Goal: Task Accomplishment & Management: Manage account settings

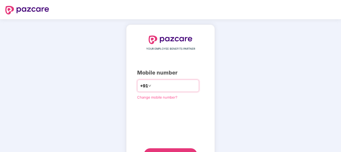
click at [152, 87] on input "number" at bounding box center [174, 85] width 44 height 9
type input "**********"
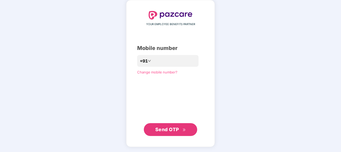
scroll to position [24, 0]
click at [175, 123] on button "Send OTP" at bounding box center [170, 129] width 53 height 13
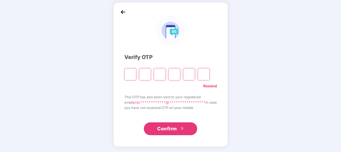
scroll to position [22, 0]
type input "*"
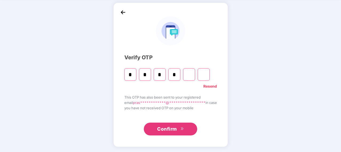
type input "*"
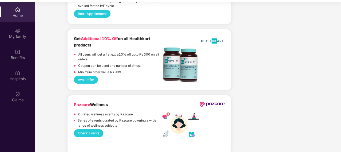
scroll to position [30, 0]
